Goal: Information Seeking & Learning: Learn about a topic

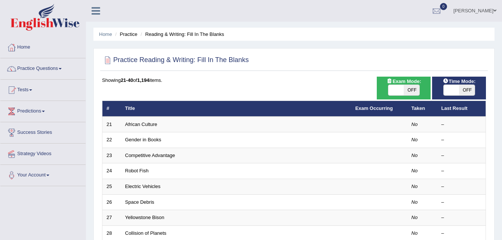
click at [501, 93] on div "Home Practice Reading & Writing: Fill In The Blanks Practice Reading & Writing:…" at bounding box center [294, 238] width 416 height 477
click at [26, 46] on link "Home" at bounding box center [42, 46] width 85 height 19
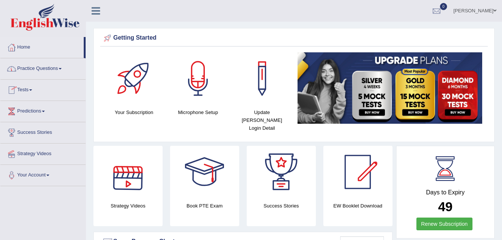
click at [42, 69] on link "Practice Questions" at bounding box center [42, 67] width 85 height 19
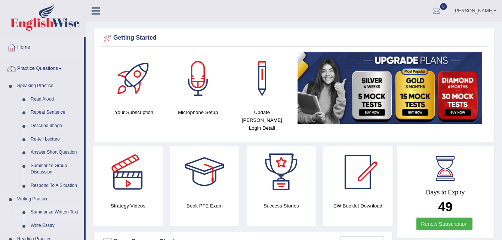
click at [42, 213] on link "Summarize Written Text" at bounding box center [55, 212] width 56 height 13
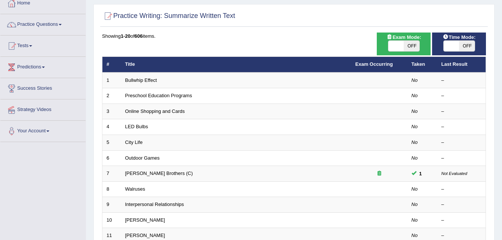
scroll to position [45, 0]
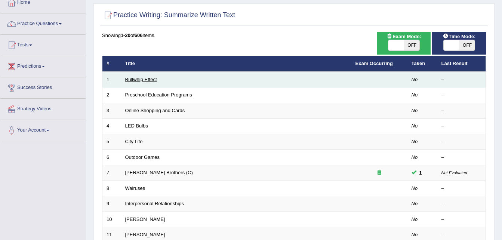
click at [148, 80] on link "Bullwhip Effect" at bounding box center [141, 80] width 32 height 6
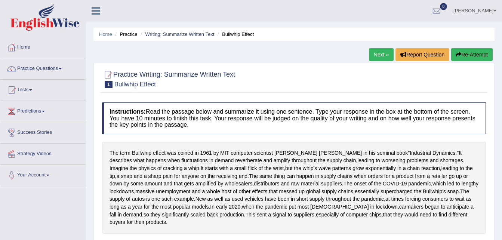
click at [99, 174] on div "Practice Writing: Summarize Written Text 1 Bullwhip Effect Instructions: Read t…" at bounding box center [294, 209] width 401 height 292
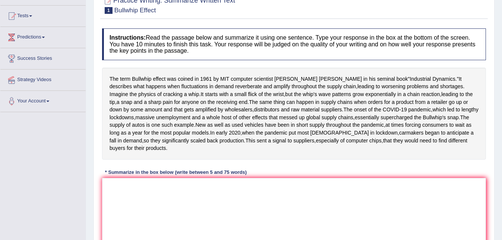
scroll to position [75, 0]
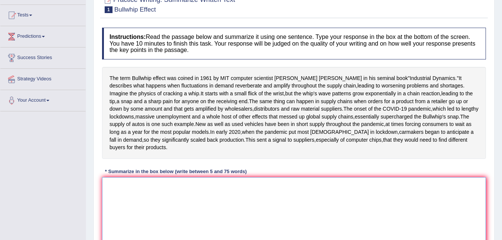
click at [126, 227] on textarea at bounding box center [294, 213] width 384 height 73
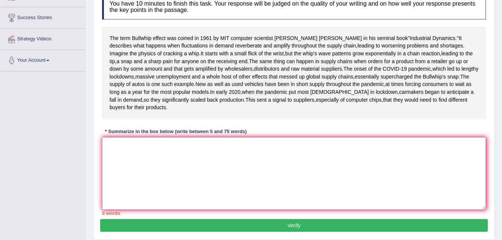
scroll to position [120, 0]
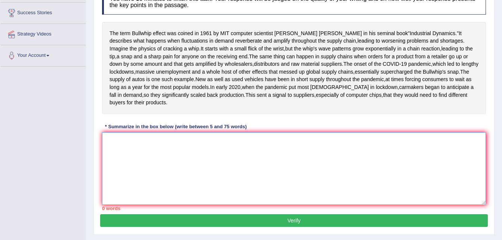
click at [123, 181] on textarea at bounding box center [294, 168] width 384 height 73
type textarea "ㅑ"
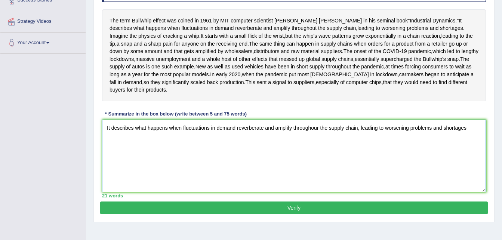
scroll to position [140, 0]
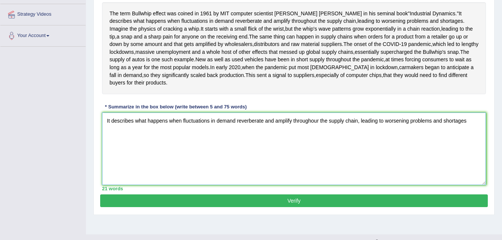
click at [107, 159] on textarea "It describes what happens when fluctuations in demand reverberate and amplify t…" at bounding box center [294, 149] width 384 height 73
click at [60, 162] on div "Toggle navigation Home Practice Questions Speaking Practice Read Aloud Repeat S…" at bounding box center [251, 54] width 502 height 389
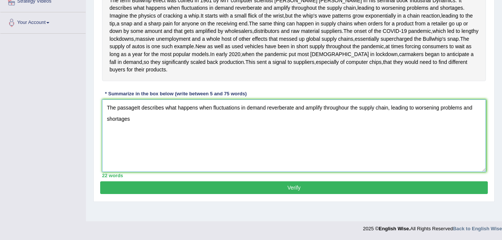
click at [136, 120] on textarea "The passageIt describes what happens when fluctuations in demand reverberate an…" at bounding box center [294, 136] width 384 height 73
click at [79, 98] on div "Toggle navigation Home Practice Questions Speaking Practice Read Aloud Repeat S…" at bounding box center [251, 41] width 502 height 389
click at [160, 123] on textarea "The passage discussesIt describes what happens when fluctuations in demand reve…" at bounding box center [294, 136] width 384 height 73
click at [283, 52] on div "The term Bullwhip effect was coined in 1961 by MIT computer scientist Jay Forre…" at bounding box center [294, 35] width 384 height 92
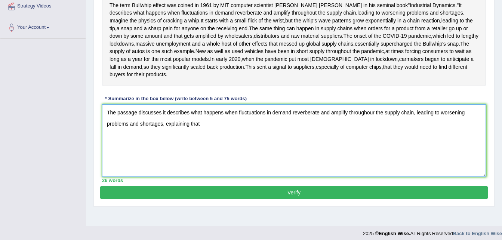
click at [229, 163] on textarea "The passage discusses it describes what happens when fluctuations in demand rev…" at bounding box center [294, 140] width 384 height 73
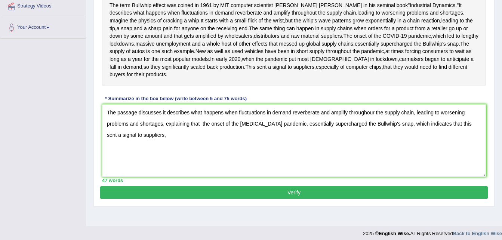
click at [163, 174] on textarea "The passage discusses it describes what happens when fluctuations in demand rev…" at bounding box center [294, 140] width 384 height 73
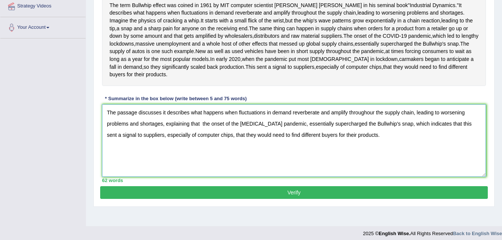
type textarea "The passage discusses it describes what happens when fluctuations in demand rev…"
click at [290, 199] on button "Verify" at bounding box center [294, 192] width 388 height 13
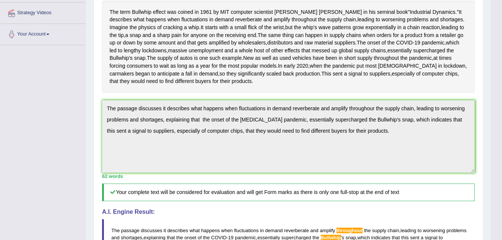
scroll to position [138, 0]
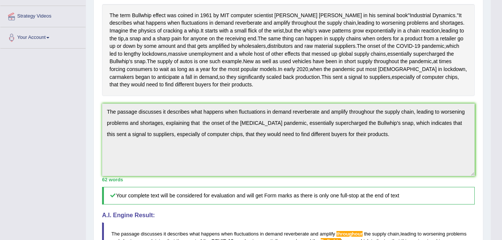
click at [203, 136] on div "Instructions: Read the passage below and summarize it using one sentence. Type …" at bounding box center [288, 146] width 377 height 370
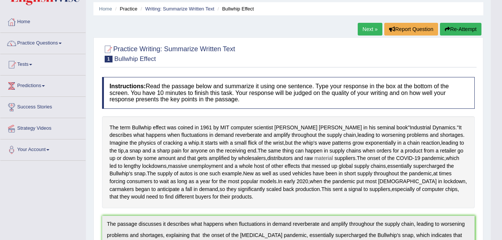
scroll to position [0, 0]
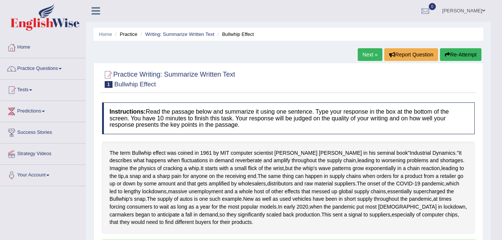
click at [460, 56] on button "Re-Attempt" at bounding box center [461, 54] width 42 height 13
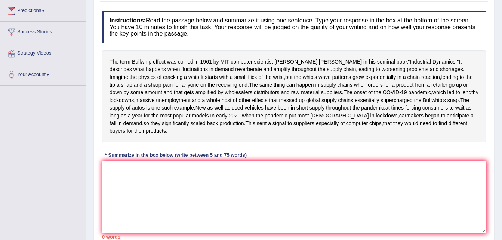
scroll to position [150, 0]
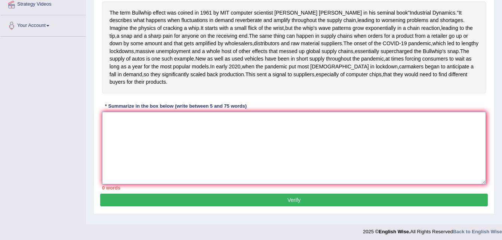
paste textarea "The passage discusses it describes what happens when fluctuations in demand rev…"
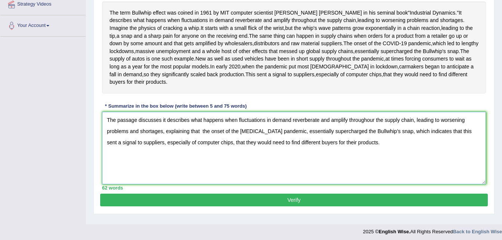
click at [375, 158] on textarea "The passage discusses it describes what happens when fluctuations in demand rev…" at bounding box center [294, 148] width 384 height 73
click at [367, 169] on textarea "The passage discusses it describes what happens when fluctuations in demand rev…" at bounding box center [294, 148] width 384 height 73
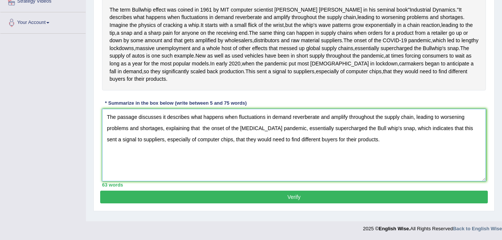
type textarea "The passage discusses it describes what happens when fluctuations in demand rev…"
click at [329, 203] on button "Verify" at bounding box center [294, 197] width 388 height 13
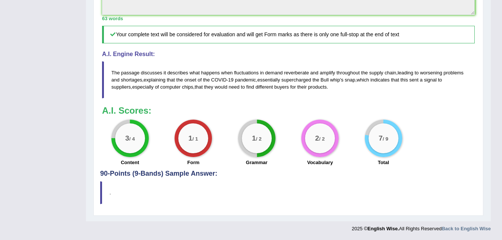
scroll to position [304, 0]
drag, startPoint x: 139, startPoint y: 110, endPoint x: 150, endPoint y: 116, distance: 12.0
click at [107, 98] on blockquote "The passage discusses it describes what happens when fluctuations in demand rev…" at bounding box center [288, 79] width 373 height 37
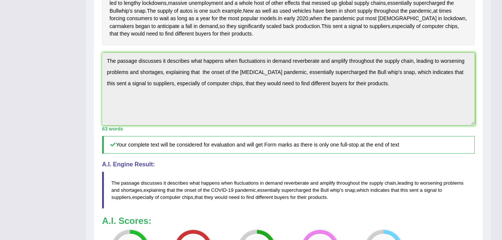
scroll to position [192, 0]
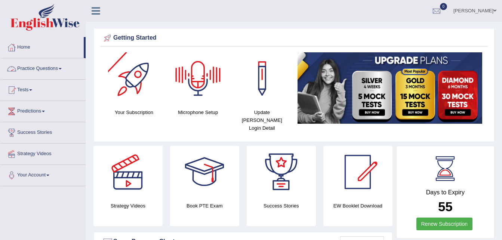
click at [39, 66] on link "Practice Questions" at bounding box center [42, 67] width 85 height 19
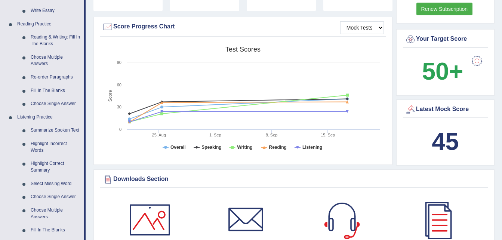
scroll to position [299, 0]
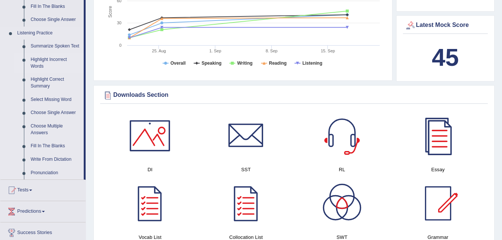
click at [55, 59] on link "Highlight Incorrect Words" at bounding box center [55, 63] width 56 height 20
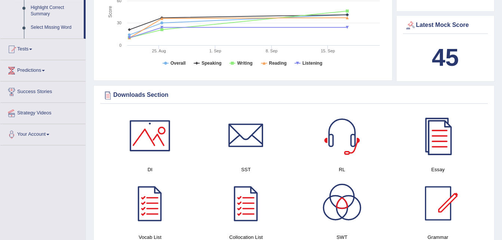
scroll to position [274, 0]
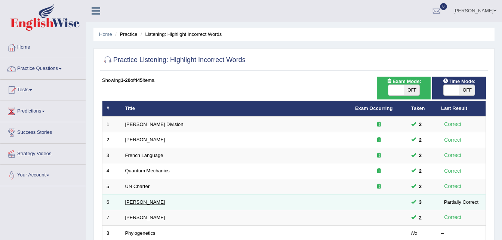
click at [138, 201] on link "[PERSON_NAME]" at bounding box center [145, 202] width 40 height 6
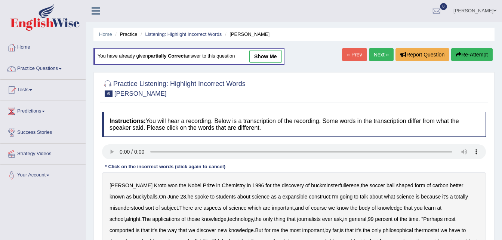
click at [247, 161] on div at bounding box center [294, 152] width 384 height 17
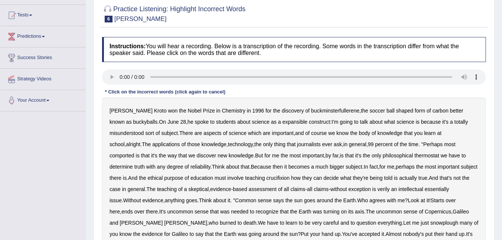
scroll to position [112, 0]
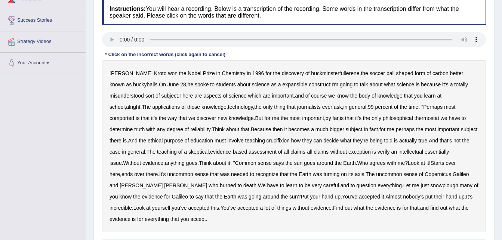
click at [134, 115] on b "comported" at bounding box center [122, 118] width 25 height 6
click at [267, 141] on b "crucifixion" at bounding box center [278, 141] width 23 height 6
click at [378, 151] on b "verily" at bounding box center [384, 152] width 12 height 6
click at [270, 220] on div "Harold Kroto won the Nobel Prize in Chemistry in 1996 for the discovery of buck…" at bounding box center [294, 146] width 384 height 172
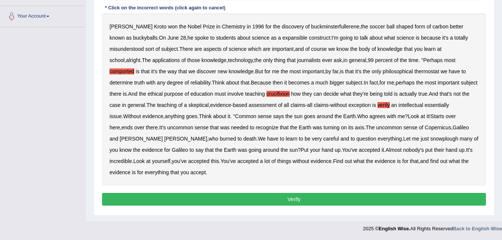
click at [279, 202] on button "Verify" at bounding box center [294, 199] width 384 height 13
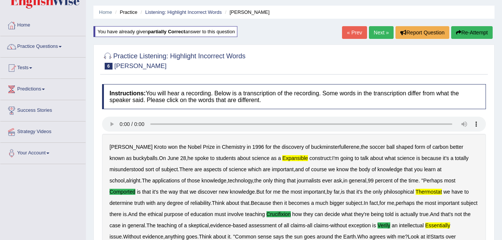
scroll to position [0, 0]
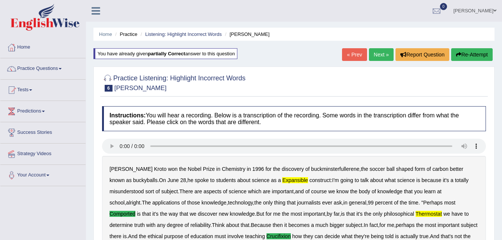
click at [470, 53] on button "Re-Attempt" at bounding box center [473, 54] width 42 height 13
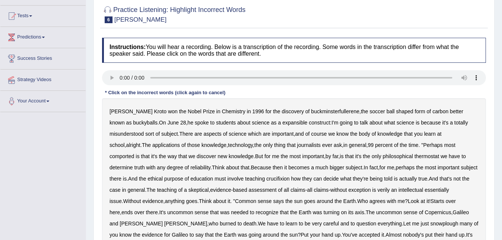
scroll to position [75, 0]
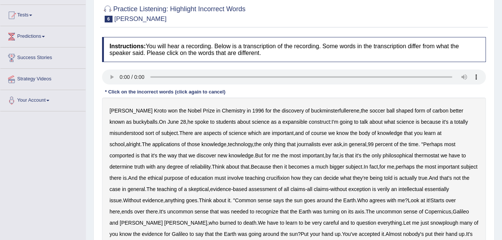
click at [282, 123] on b "expansible" at bounding box center [294, 122] width 25 height 6
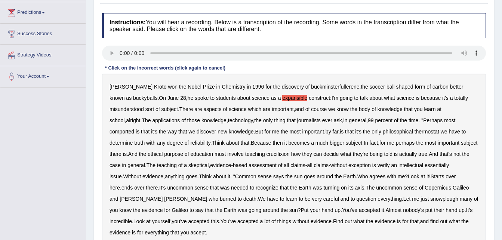
scroll to position [112, 0]
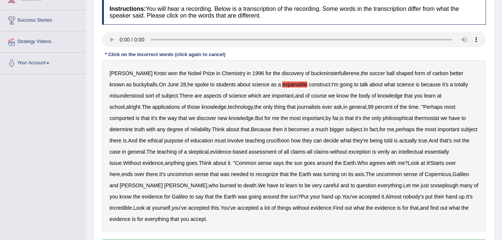
click at [282, 85] on b "expansible" at bounding box center [294, 85] width 25 height 6
click at [134, 115] on b "comported" at bounding box center [122, 118] width 25 height 6
drag, startPoint x: 376, startPoint y: 118, endPoint x: 381, endPoint y: 117, distance: 5.4
click at [383, 118] on b "philosophical" at bounding box center [398, 118] width 30 height 6
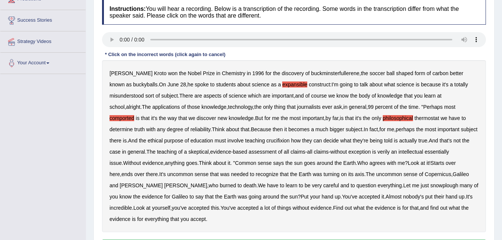
click at [415, 117] on b "thermostat" at bounding box center [427, 118] width 25 height 6
click at [269, 141] on b "crucifixion" at bounding box center [278, 141] width 23 height 6
click at [378, 151] on b "verily" at bounding box center [384, 152] width 12 height 6
click at [432, 152] on b "essentially" at bounding box center [437, 152] width 24 height 6
click at [431, 185] on b "snowplough" at bounding box center [445, 186] width 28 height 6
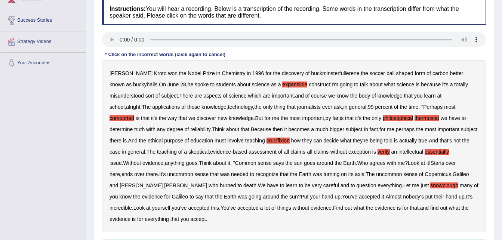
click at [415, 117] on b "thermostat" at bounding box center [427, 118] width 25 height 6
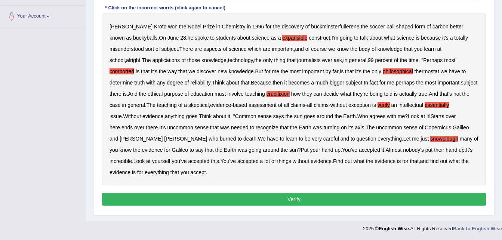
click at [276, 200] on button "Verify" at bounding box center [294, 199] width 384 height 13
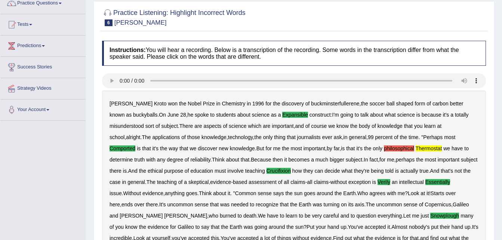
scroll to position [40, 0]
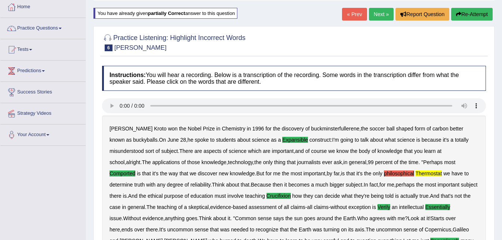
click at [465, 14] on button "Re-Attempt" at bounding box center [473, 14] width 42 height 13
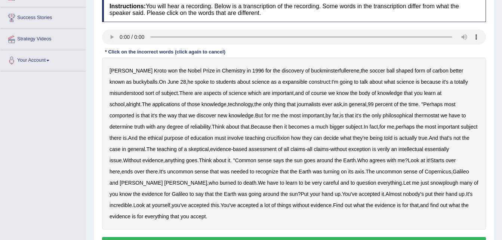
scroll to position [115, 0]
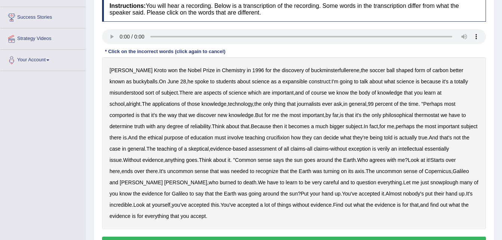
click at [282, 80] on b "expansible" at bounding box center [294, 82] width 25 height 6
click at [134, 112] on b "comported" at bounding box center [122, 115] width 25 height 6
click at [415, 114] on b "thermostat" at bounding box center [427, 115] width 25 height 6
click at [267, 136] on b "crucifixion" at bounding box center [278, 138] width 23 height 6
click at [378, 148] on b "verily" at bounding box center [384, 149] width 12 height 6
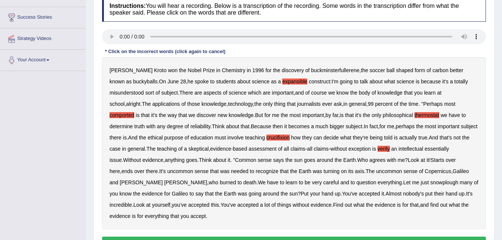
click at [425, 149] on b "essentially" at bounding box center [437, 149] width 24 height 6
click at [431, 181] on b "snowplough" at bounding box center [445, 183] width 28 height 6
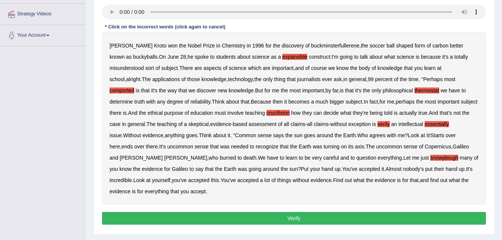
scroll to position [153, 0]
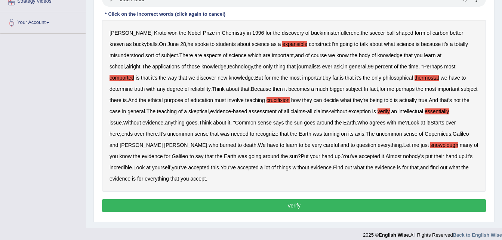
click at [311, 207] on button "Verify" at bounding box center [294, 205] width 384 height 13
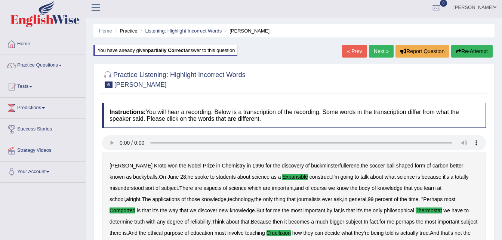
scroll to position [0, 0]
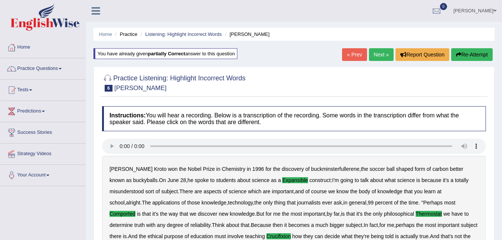
click at [376, 56] on link "Next »" at bounding box center [381, 54] width 25 height 13
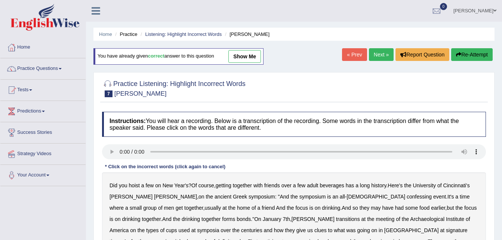
click at [26, 69] on link "Practice Questions" at bounding box center [42, 67] width 85 height 19
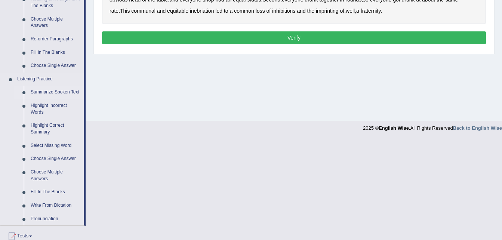
scroll to position [262, 0]
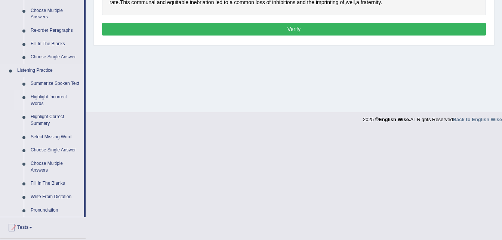
click at [56, 97] on link "Highlight Incorrect Words" at bounding box center [55, 101] width 56 height 20
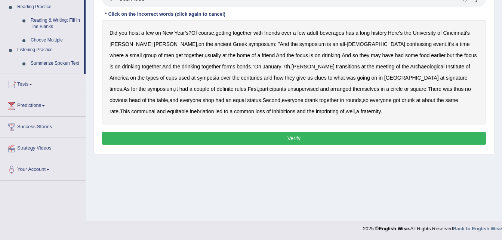
scroll to position [99, 0]
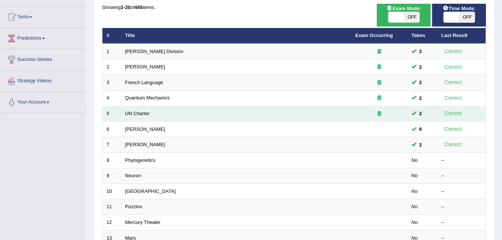
scroll to position [75, 0]
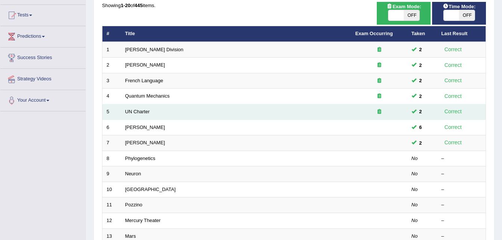
click at [380, 111] on icon at bounding box center [380, 111] width 4 height 5
